Goal: Transaction & Acquisition: Book appointment/travel/reservation

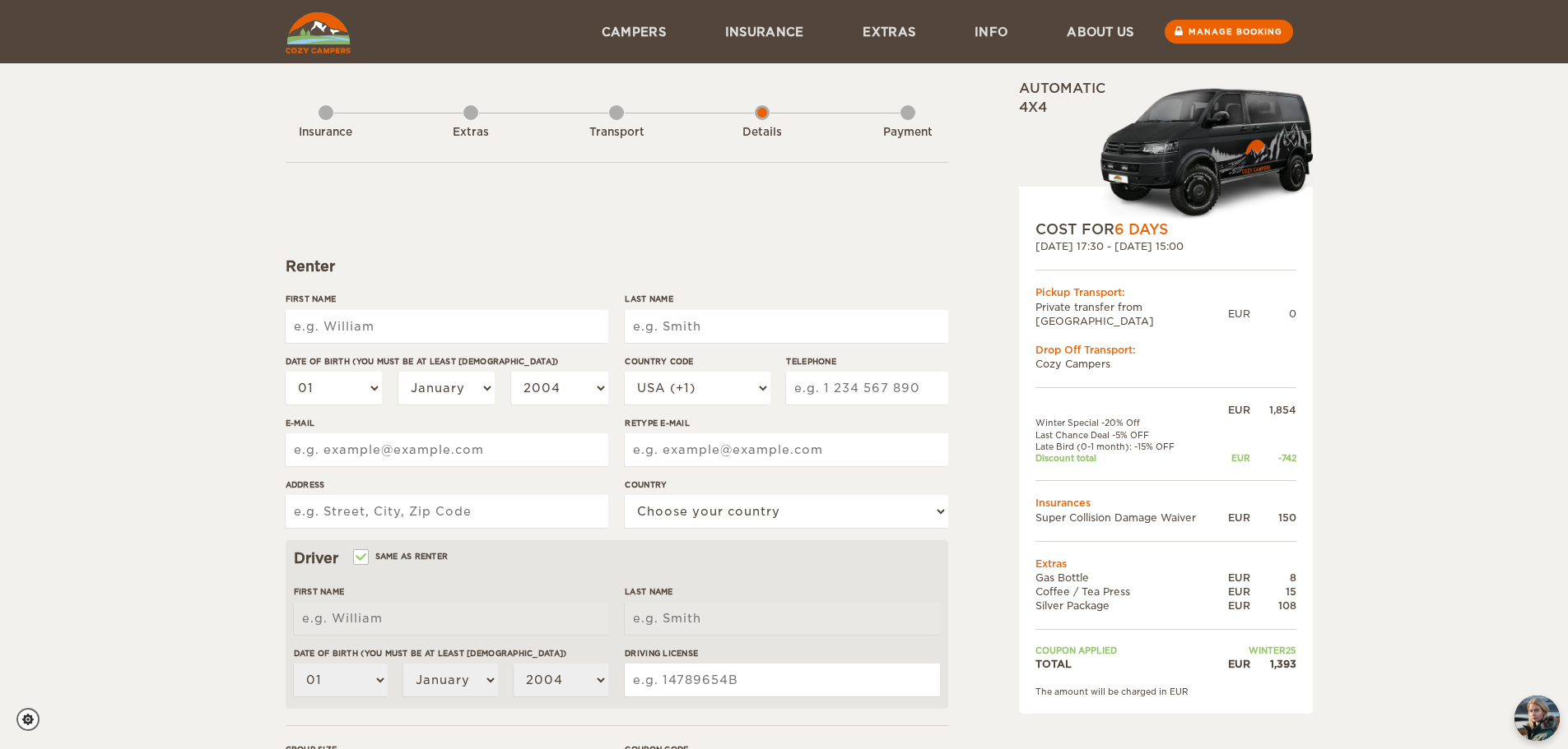
click at [416, 337] on input "First Name" at bounding box center [447, 327] width 323 height 33
type input "RYAN"
type input "BIGGS"
type input "biggryan01@gmail.com"
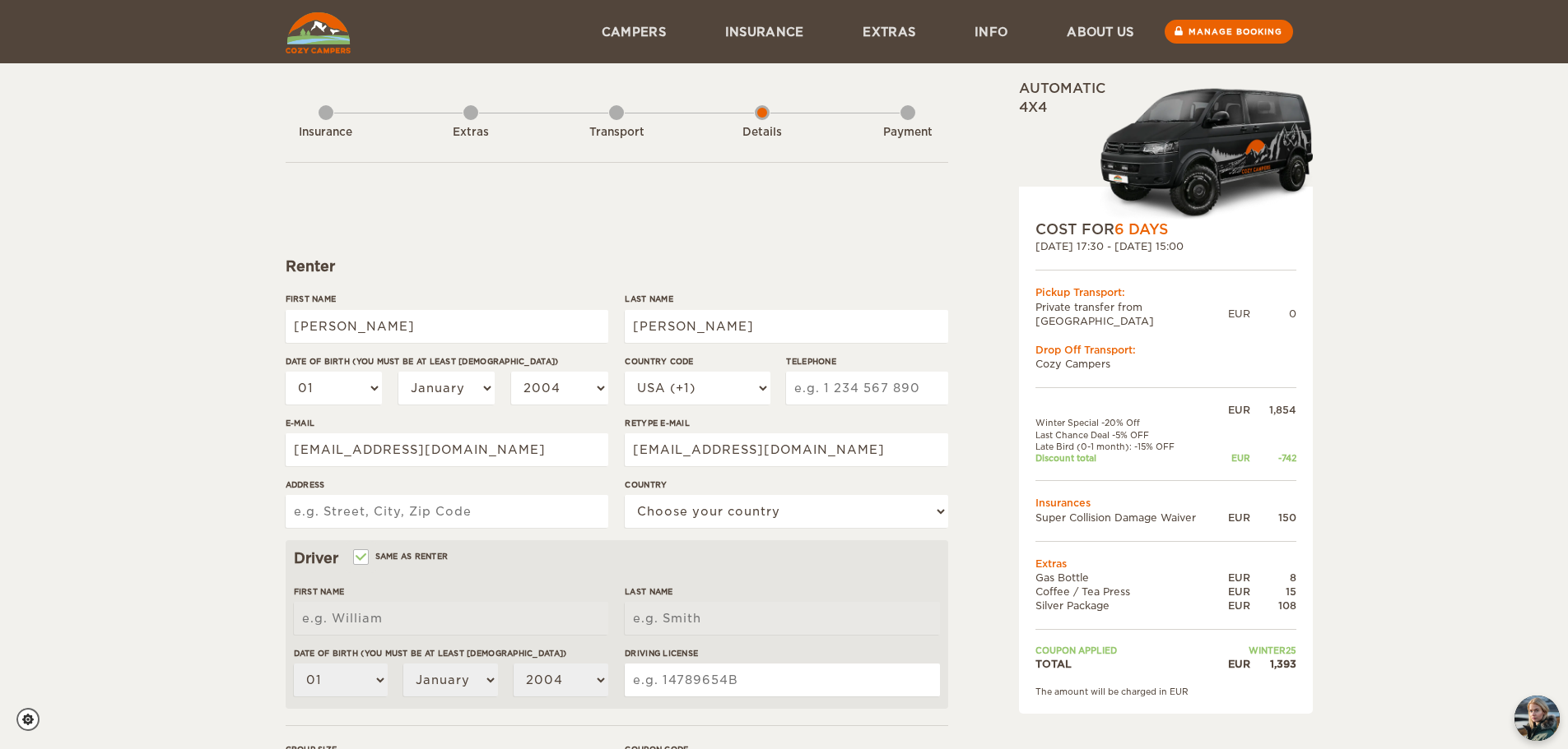
type input "53 BRIDGE STREET"
select select "38"
type input "RYAN"
type input "BIGGS"
click at [485, 386] on select "January February March April May June July August September October November De…" at bounding box center [447, 388] width 97 height 33
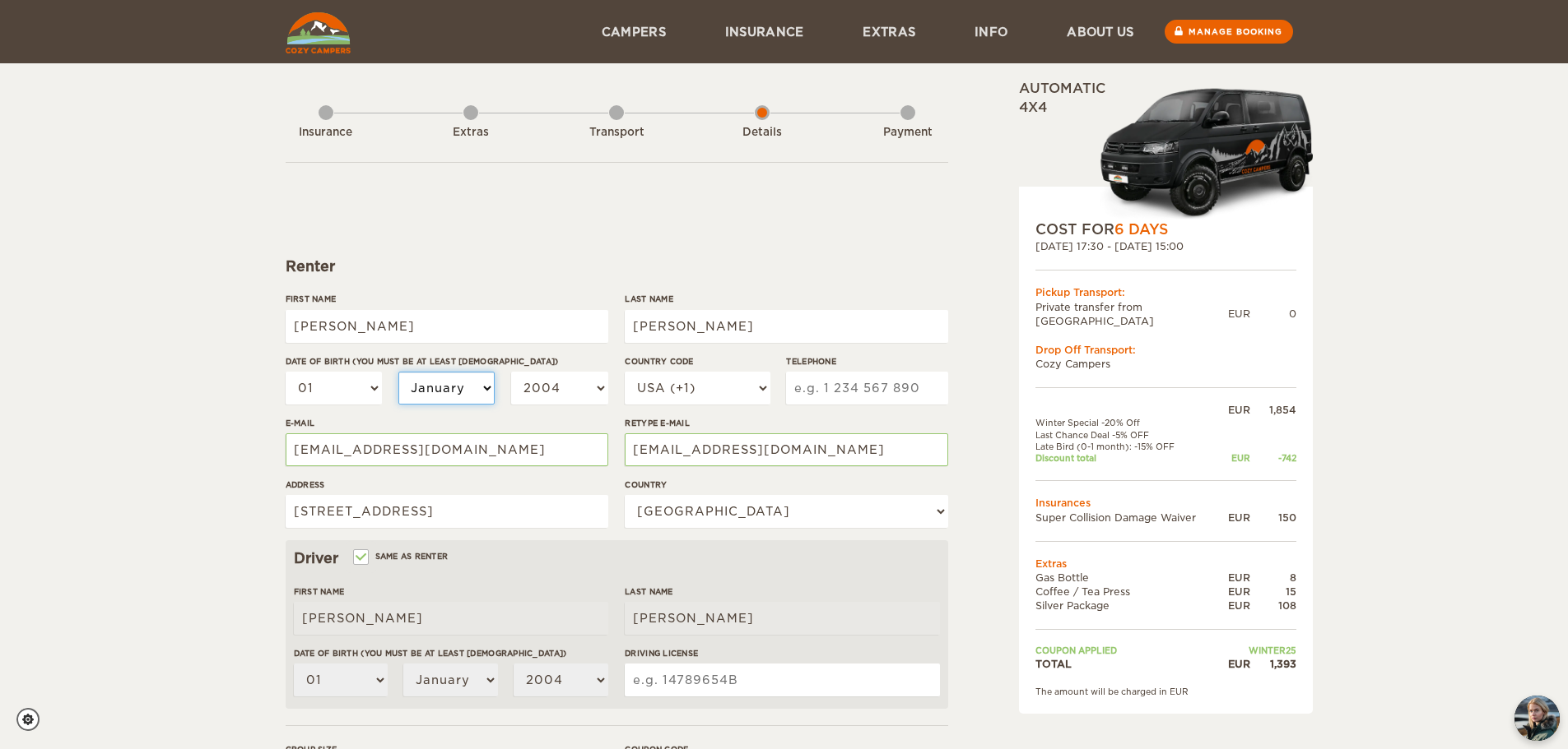
select select "06"
click at [399, 372] on select "January February March April May June July August September October November De…" at bounding box center [447, 388] width 97 height 33
select select "06"
click at [355, 391] on select "01 02 03 04 05 06 07 08 09 10 11 12 13 14 15 16 17 18 19 20 21 22 23 24 25 26 2…" at bounding box center [333, 388] width 97 height 33
select select "06"
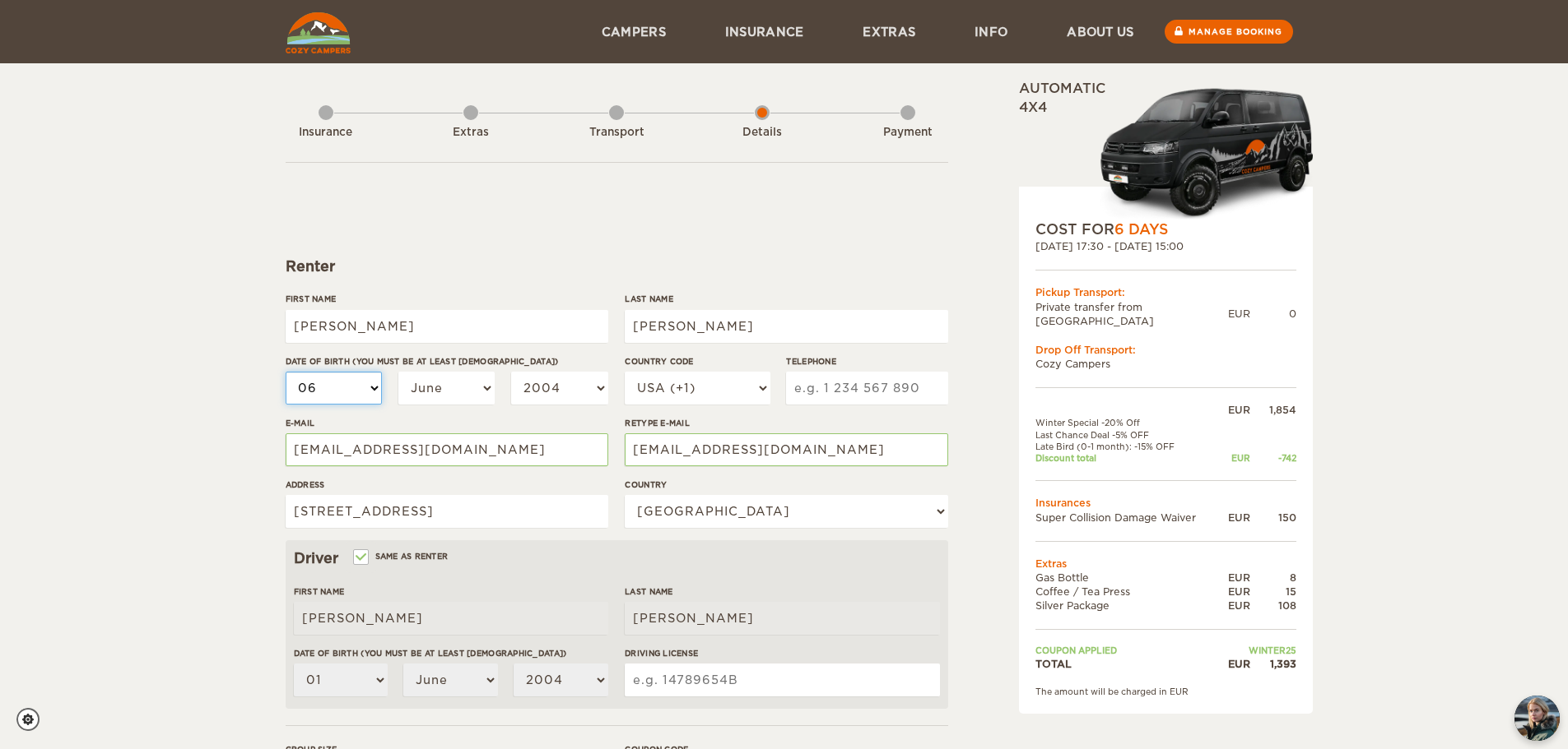
click at [285, 372] on select "01 02 03 04 05 06 07 08 09 10 11 12 13 14 15 16 17 18 19 20 21 22 23 24 25 26 2…" at bounding box center [333, 388] width 97 height 33
select select "06"
click at [557, 375] on select "2004 2003 2002 2001 2000 1999 1998 1997 1996 1995 1994 1993 1992 1991 1990 1989…" at bounding box center [559, 388] width 97 height 33
select select "2001"
click at [511, 372] on select "2004 2003 2002 2001 2000 1999 1998 1997 1996 1995 1994 1993 1992 1991 1990 1989…" at bounding box center [559, 388] width 97 height 33
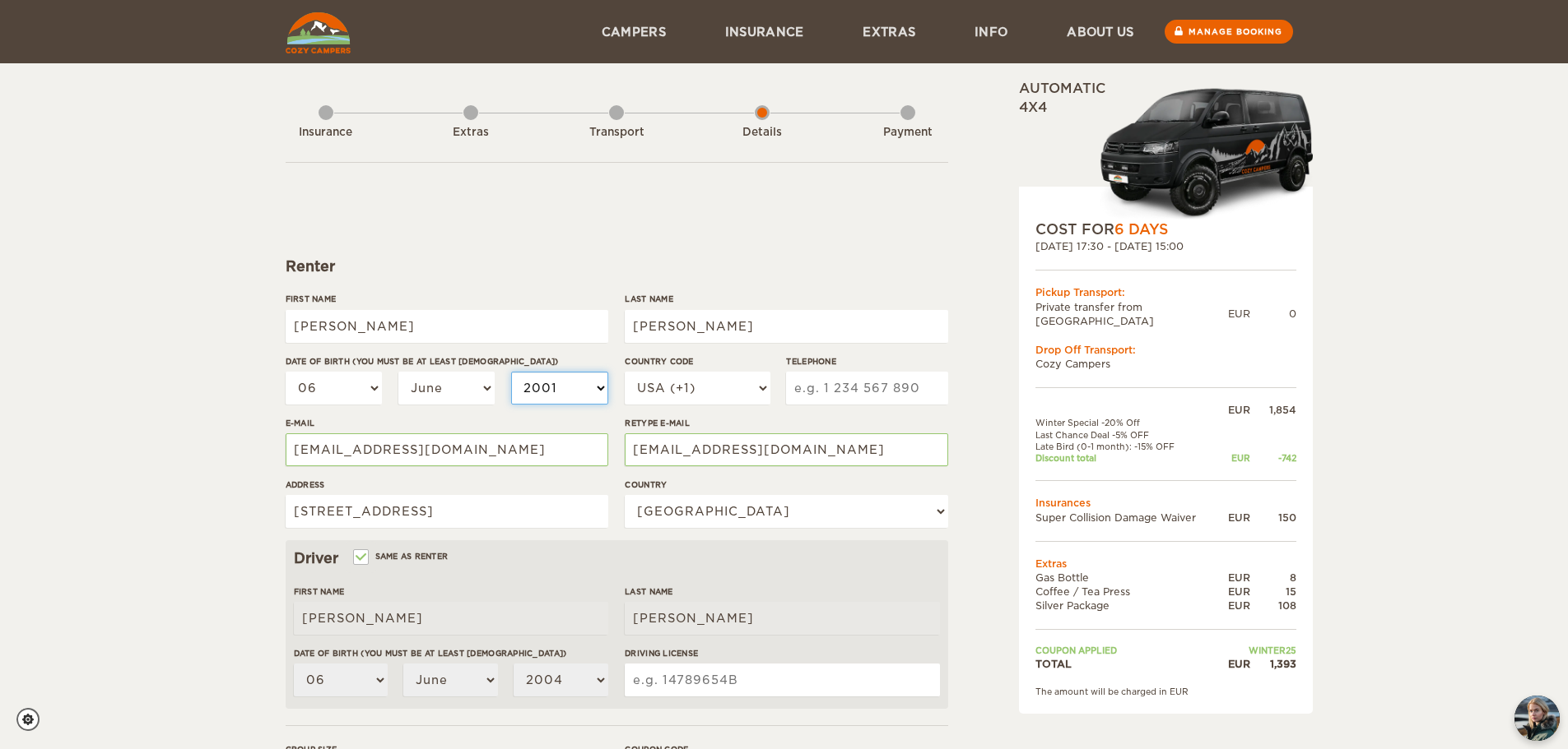
select select "2001"
click at [861, 391] on input "Telephone" at bounding box center [867, 388] width 162 height 33
click at [756, 389] on select "USA (+1) UK (+44) Germany (+49) Algeria (+213) Andorra (+376) Angola (+244) Ang…" at bounding box center [697, 388] width 145 height 33
select select "1"
click at [625, 372] on select "USA (+1) UK (+44) Germany (+49) Algeria (+213) Andorra (+376) Angola (+244) Ang…" at bounding box center [697, 388] width 145 height 33
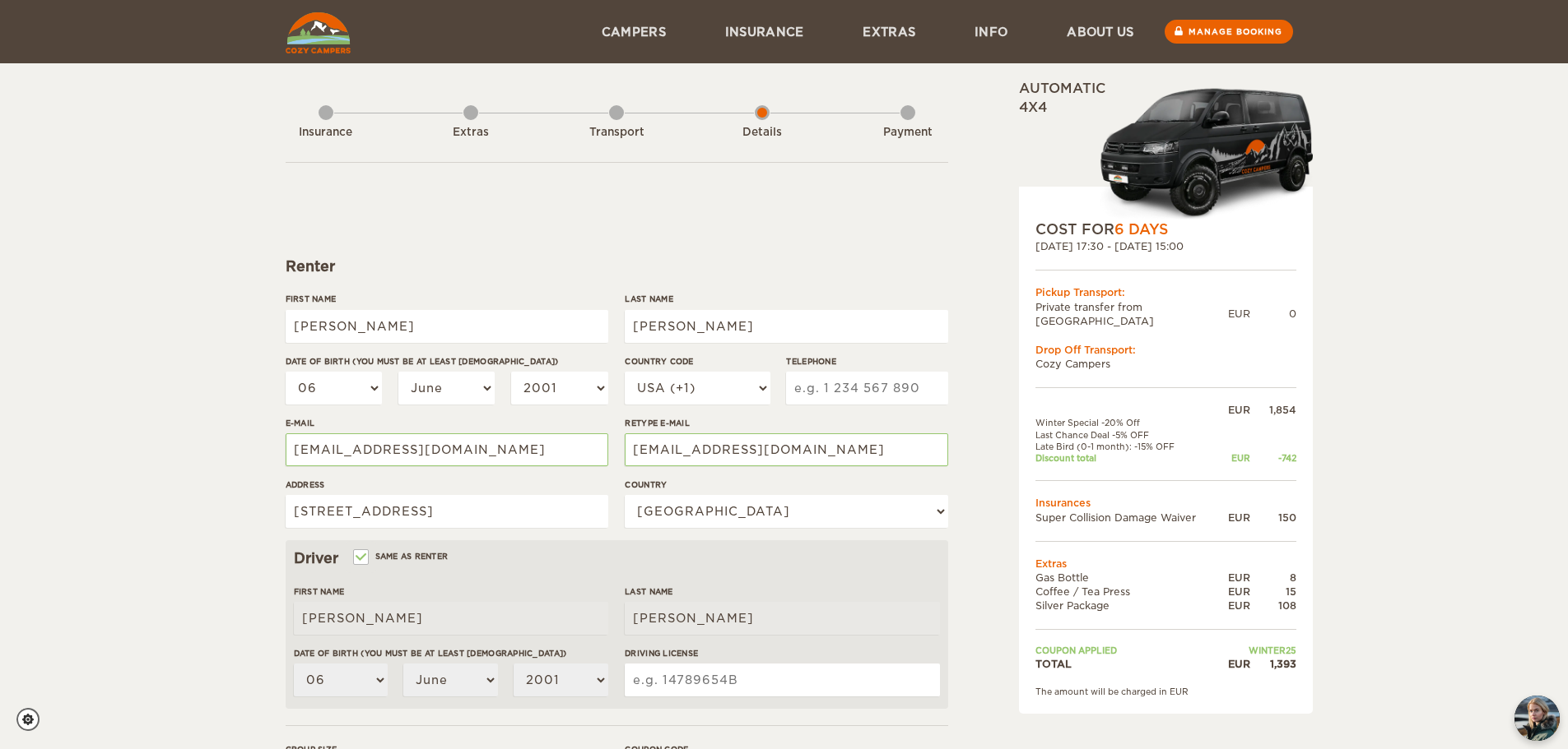
click at [838, 393] on input "Telephone" at bounding box center [867, 388] width 162 height 33
type input "5197662143"
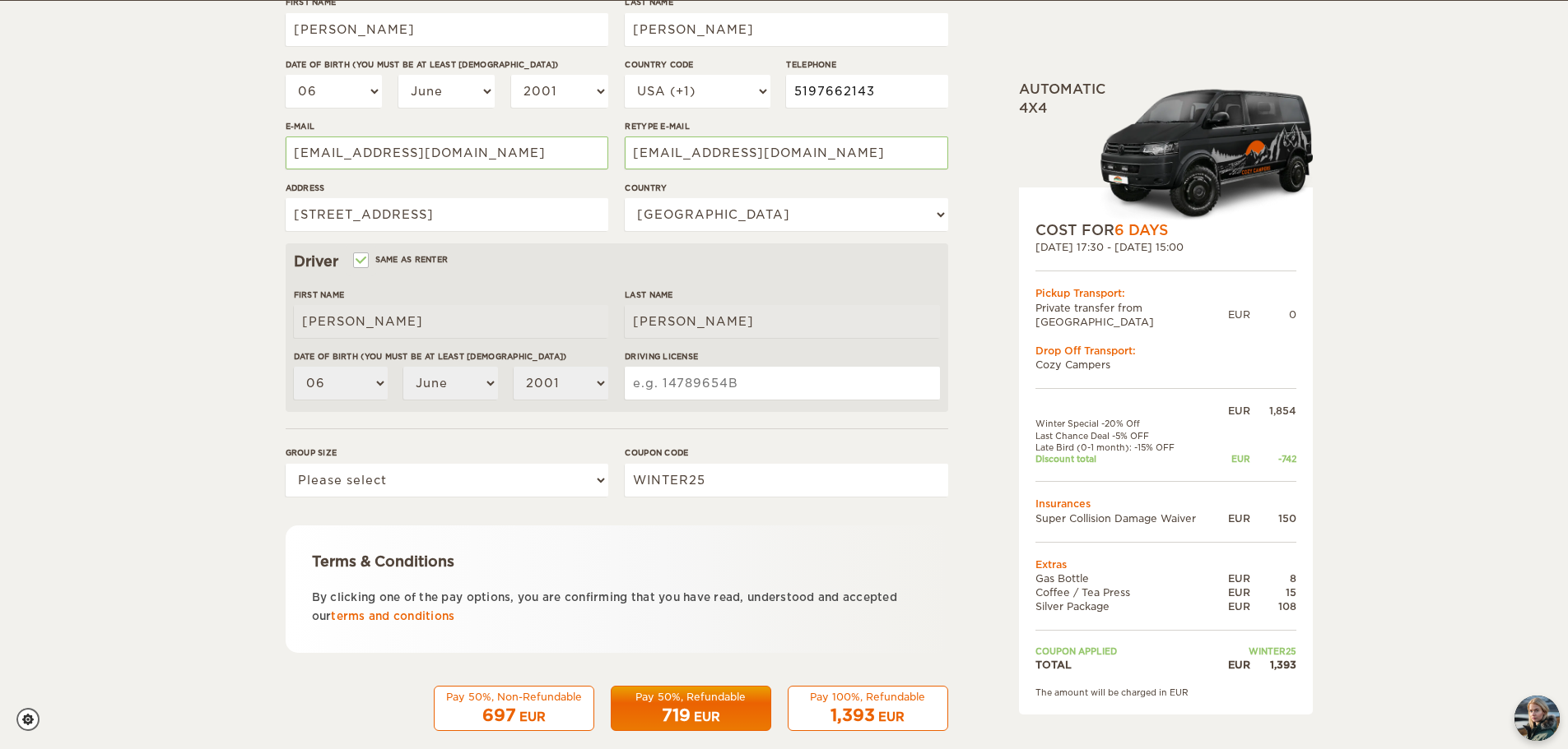
scroll to position [298, 0]
click at [760, 389] on input "Driving License" at bounding box center [782, 383] width 315 height 33
click at [521, 479] on select "Please select 1 2" at bounding box center [447, 480] width 323 height 33
select select "2"
click at [285, 463] on select "Please select 1 2" at bounding box center [447, 480] width 323 height 33
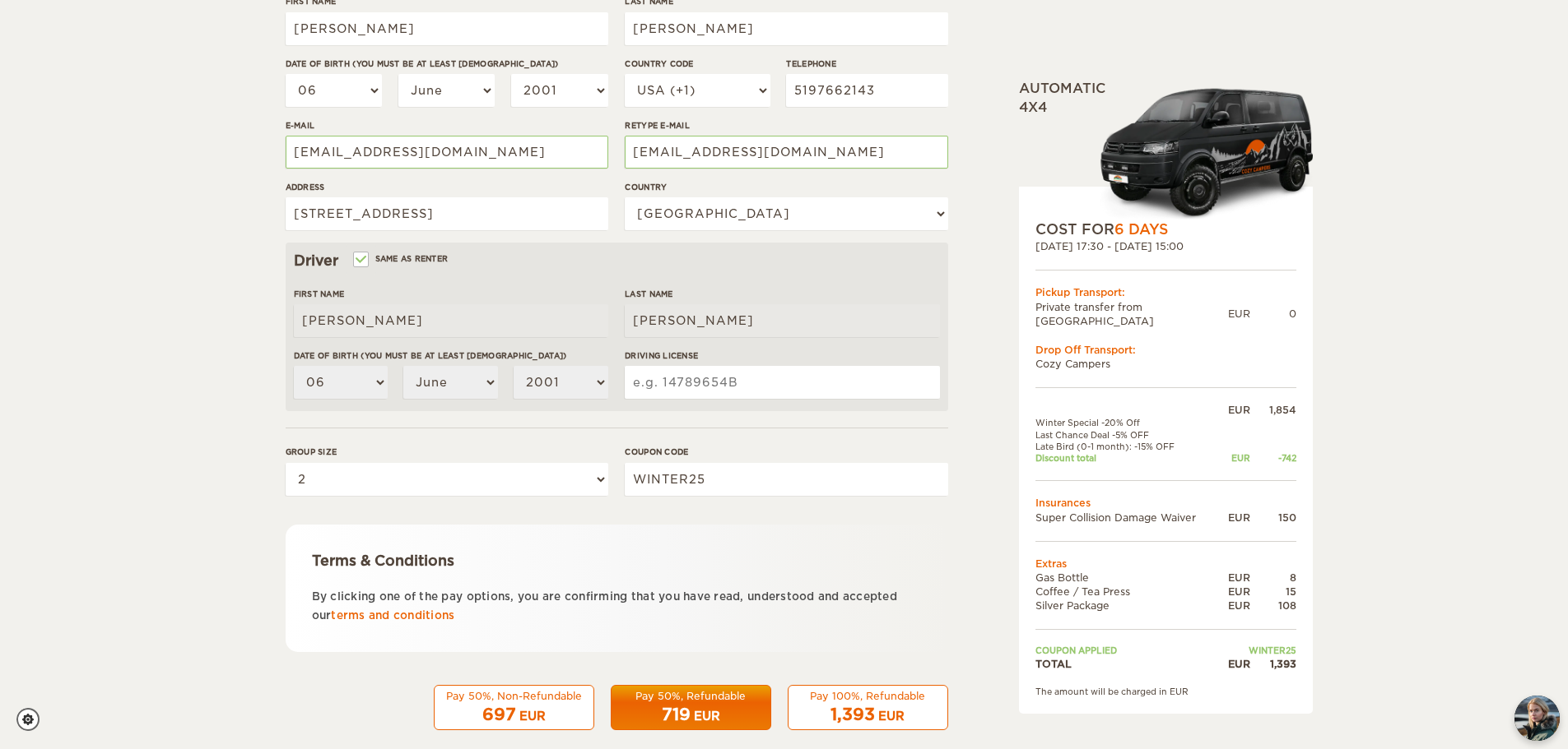
click at [810, 391] on input "Driving License" at bounding box center [782, 383] width 315 height 33
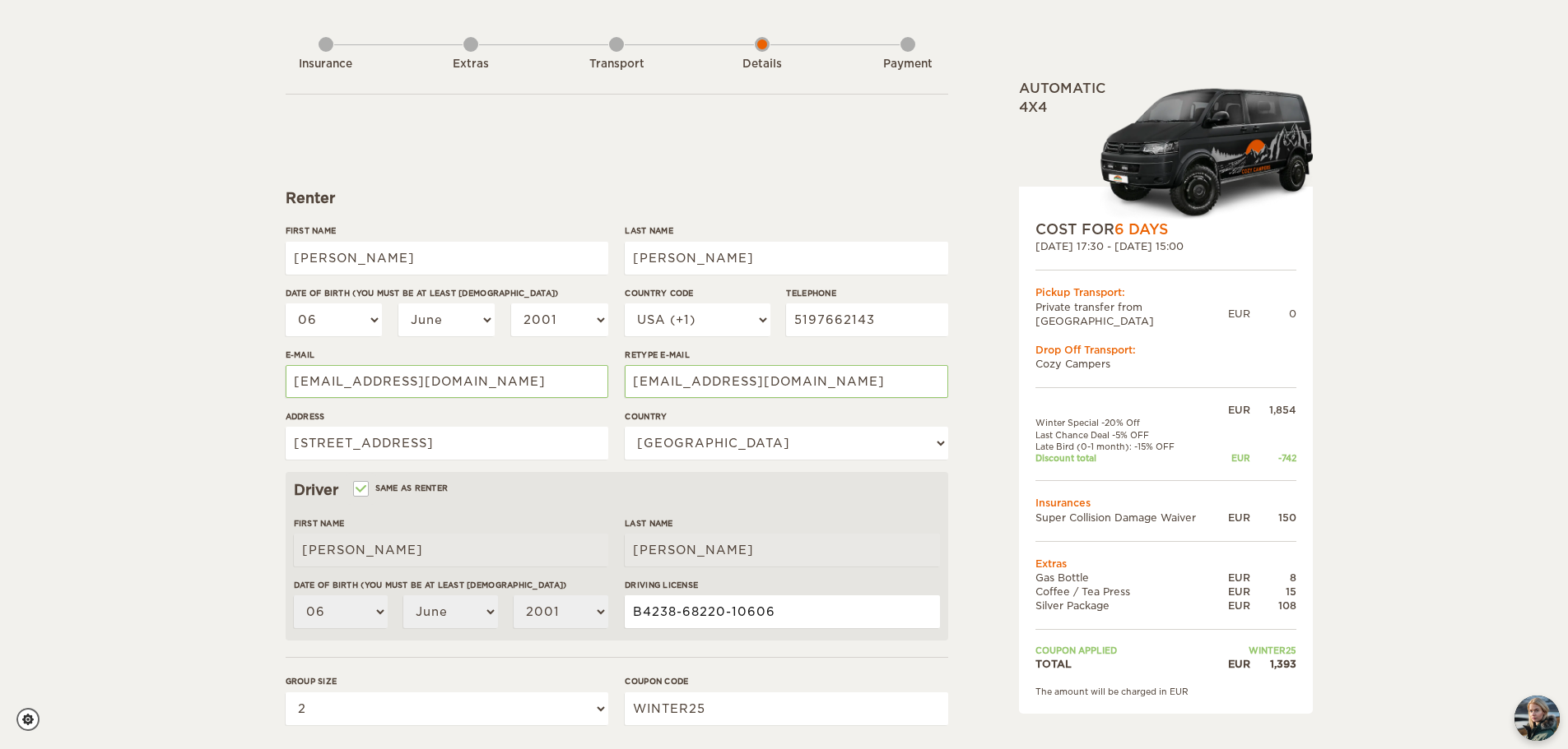
scroll to position [320, 0]
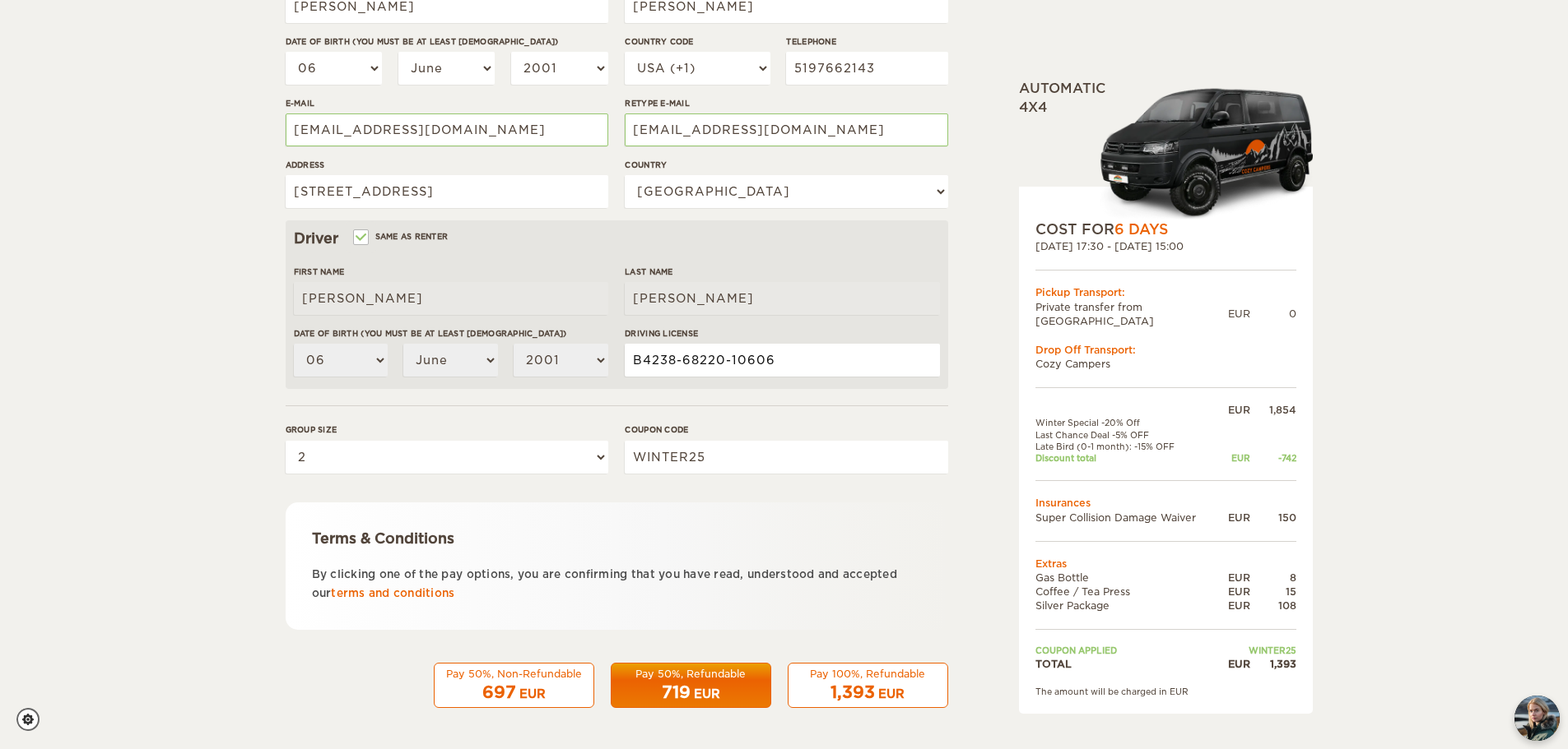
type input "B4238-68220-10606"
click at [117, 515] on div "Expand Collapse Total 1,393 EUR Automatic 4x4 COST FOR 6 Days 20. Oct 2025 17:3…" at bounding box center [784, 214] width 1568 height 1069
click at [711, 684] on div "719 EUR" at bounding box center [690, 693] width 139 height 24
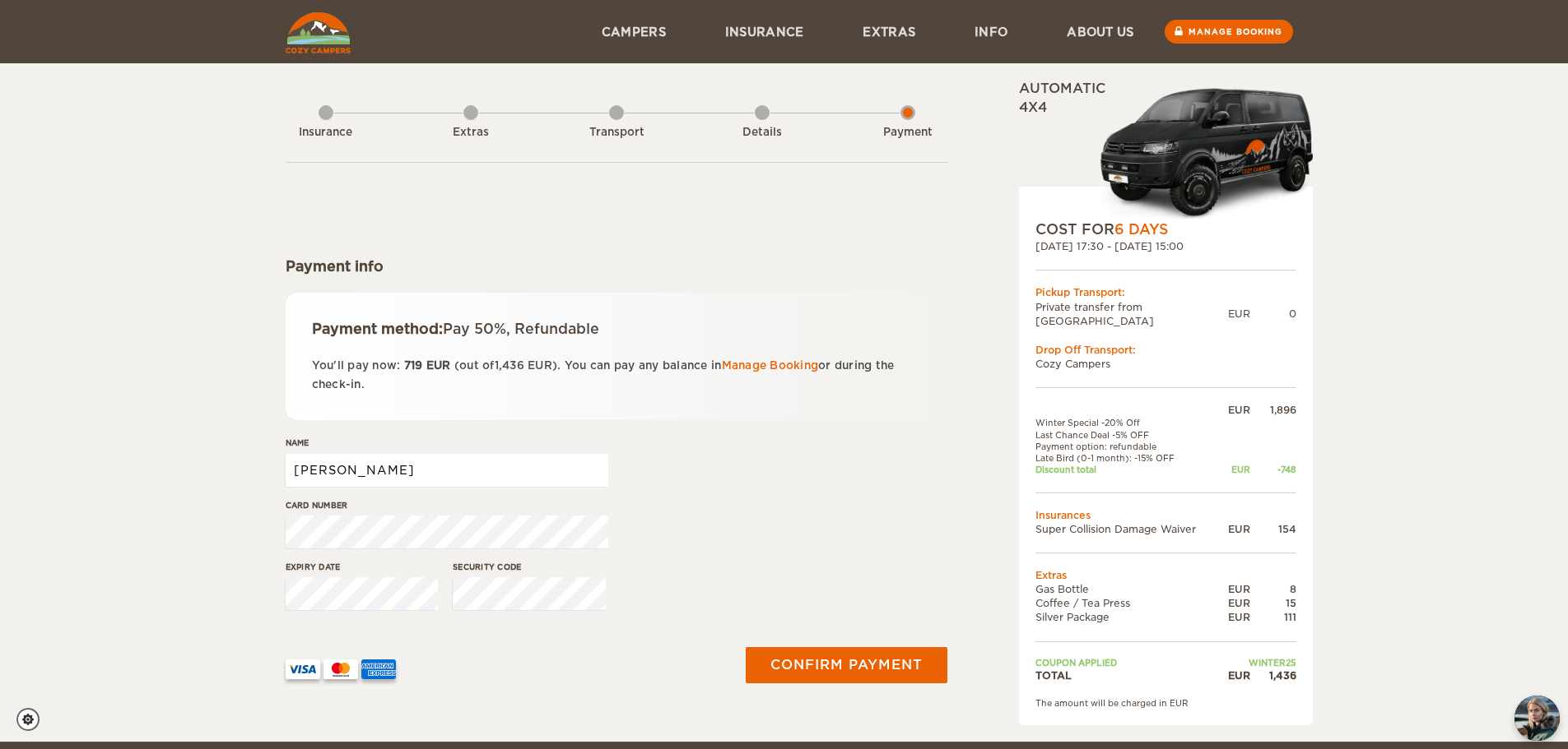
click at [376, 474] on input "RYAN" at bounding box center [447, 470] width 323 height 33
type input "RYAN D BIGGS"
click at [855, 659] on button "Confirm payment" at bounding box center [846, 666] width 208 height 37
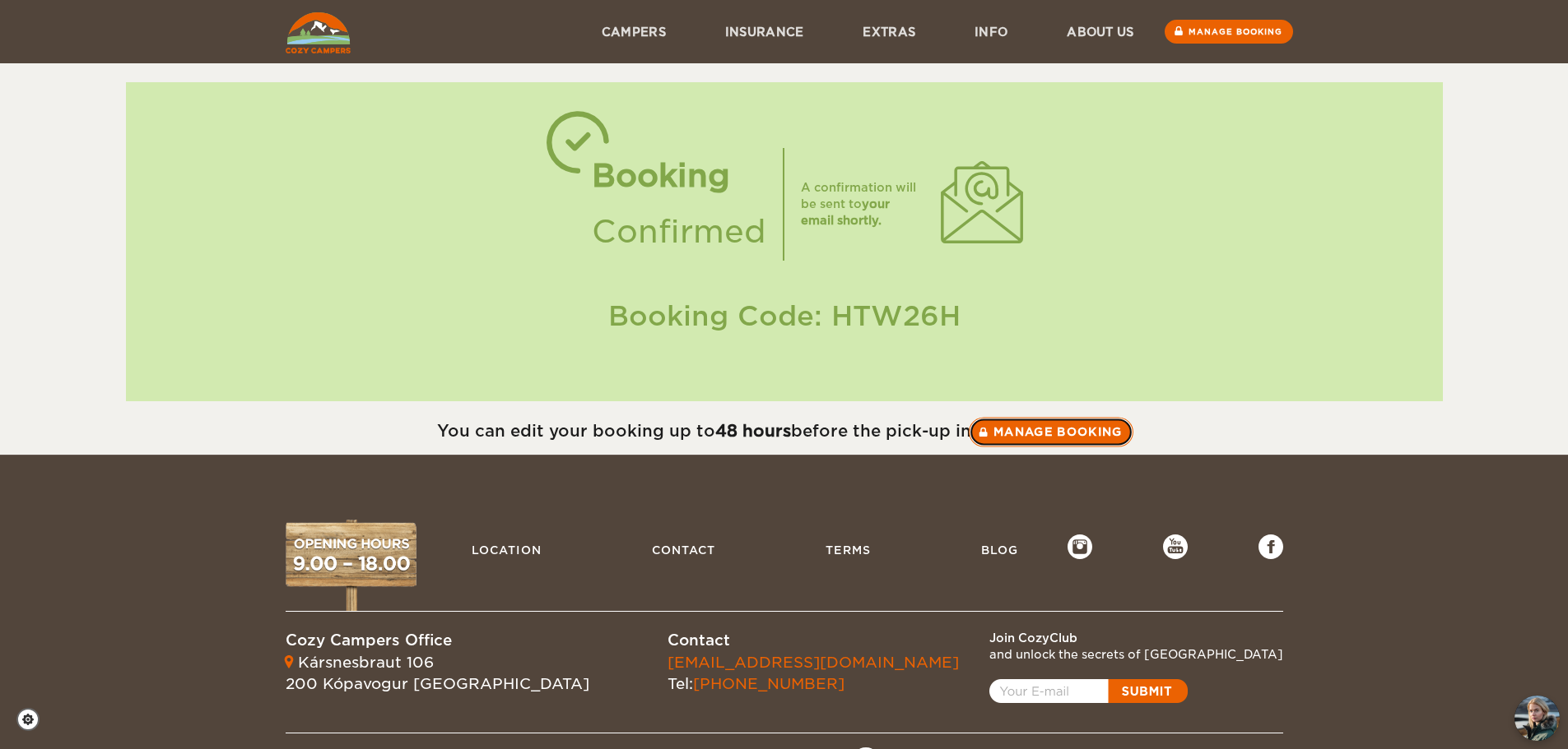
click at [1095, 432] on link "Manage booking" at bounding box center [1051, 432] width 164 height 30
